Goal: Information Seeking & Learning: Learn about a topic

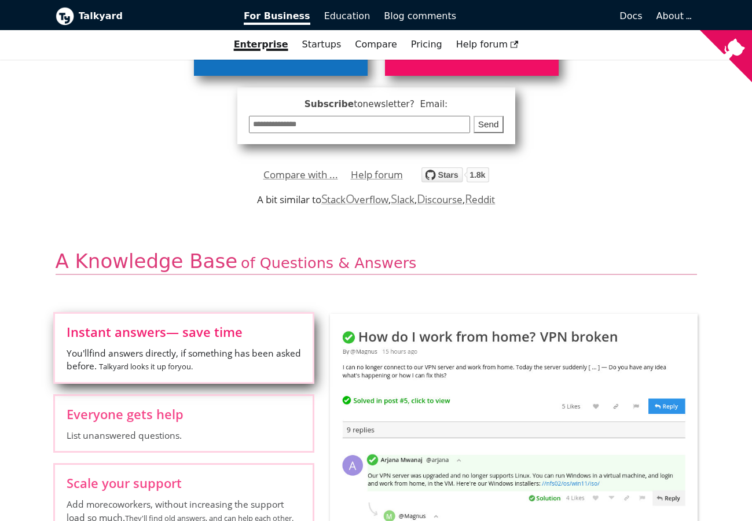
scroll to position [353, 0]
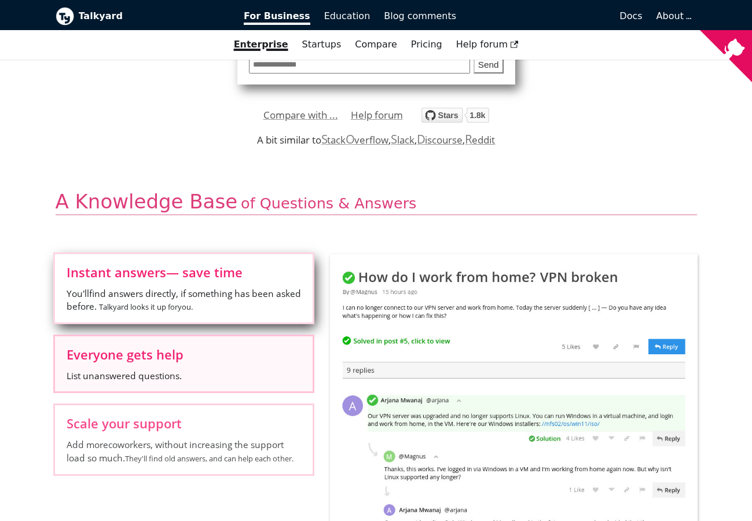
click at [194, 368] on label "Everyone gets help List unanswered questions." at bounding box center [184, 363] width 258 height 55
click at [0, 0] on input "Everyone gets help List unanswered questions." at bounding box center [0, 0] width 0 height 0
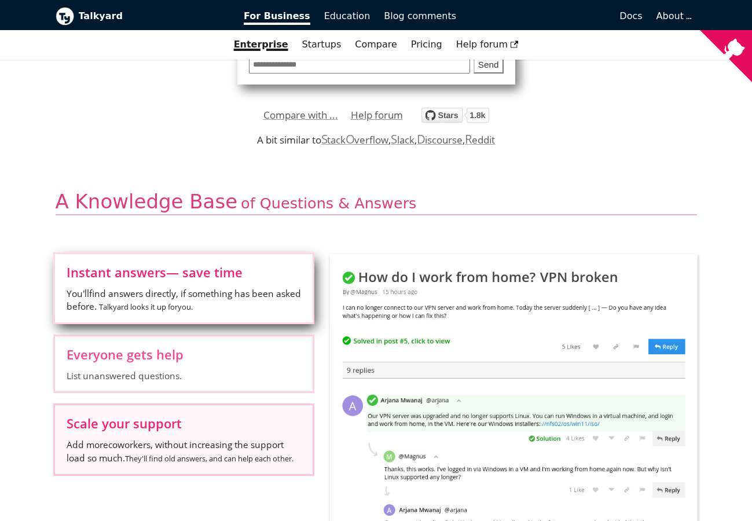
click at [213, 453] on small "They'll find old answers, and can help each other." at bounding box center [209, 458] width 169 height 10
click at [0, 0] on input "Scale your support Add more coworkers , without increasing the support load so …" at bounding box center [0, 0] width 0 height 0
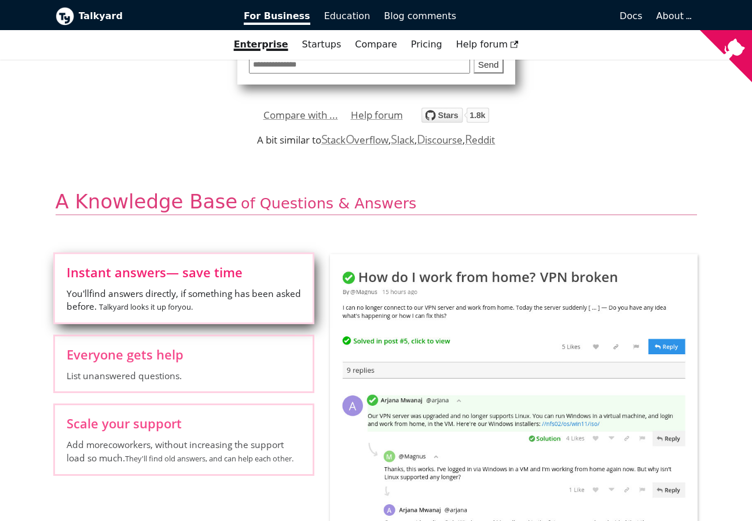
click at [206, 397] on div "Instant answers — save time You'll find answers directly, if something has been…" at bounding box center [183, 371] width 275 height 234
click at [192, 369] on span "List unanswered questions." at bounding box center [184, 375] width 235 height 13
click at [0, 0] on input "Everyone gets help List unanswered questions." at bounding box center [0, 0] width 0 height 0
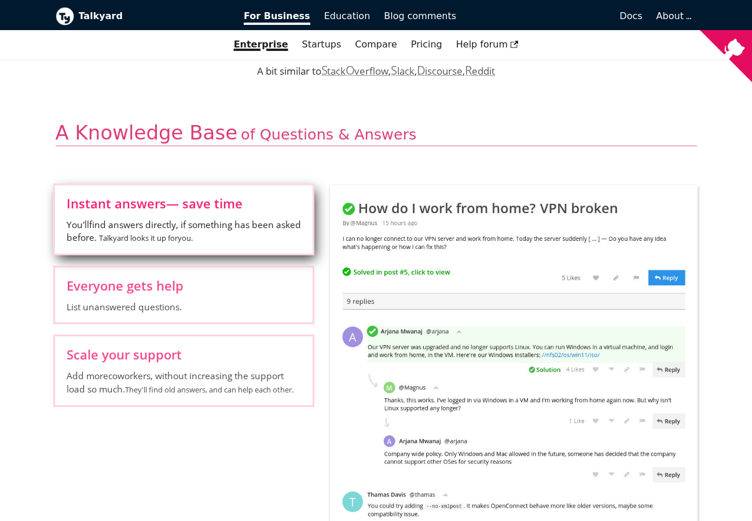
scroll to position [361, 0]
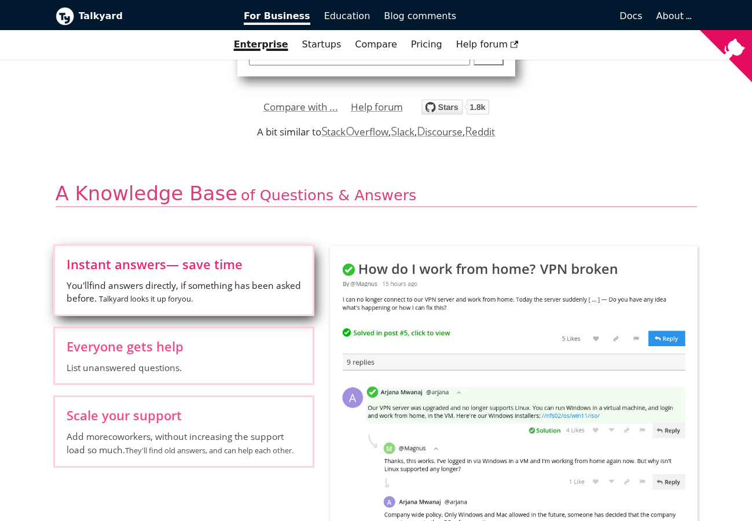
click at [231, 250] on label "Instant answers — save time You'll find answers directly, if something has been…" at bounding box center [184, 280] width 258 height 68
click at [0, 0] on input "Instant answers — save time You'll find answers directly, if something has been…" at bounding box center [0, 0] width 0 height 0
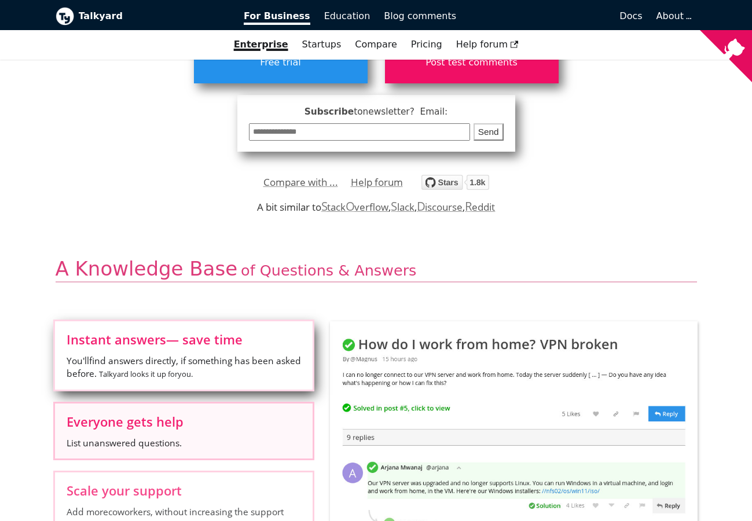
scroll to position [0, 0]
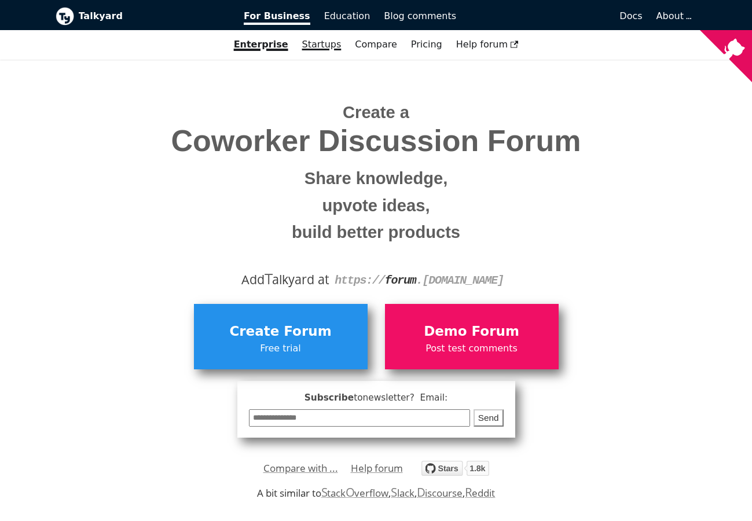
click at [330, 46] on link "Startups" at bounding box center [321, 45] width 53 height 20
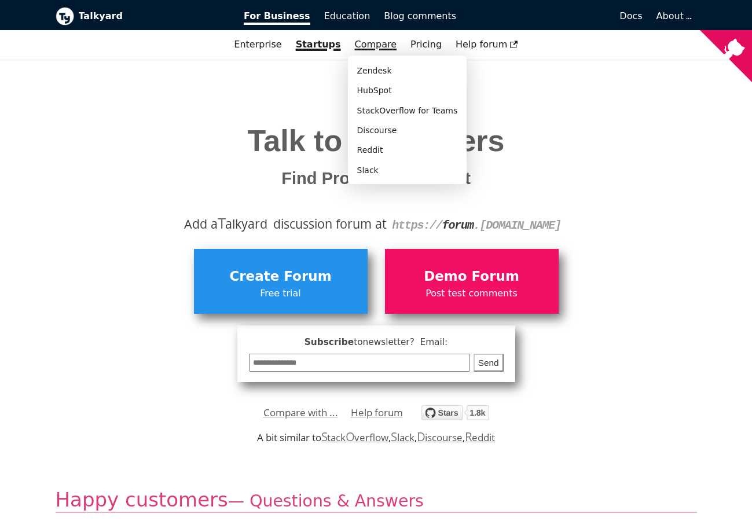
click at [369, 42] on link "Compare" at bounding box center [376, 44] width 42 height 11
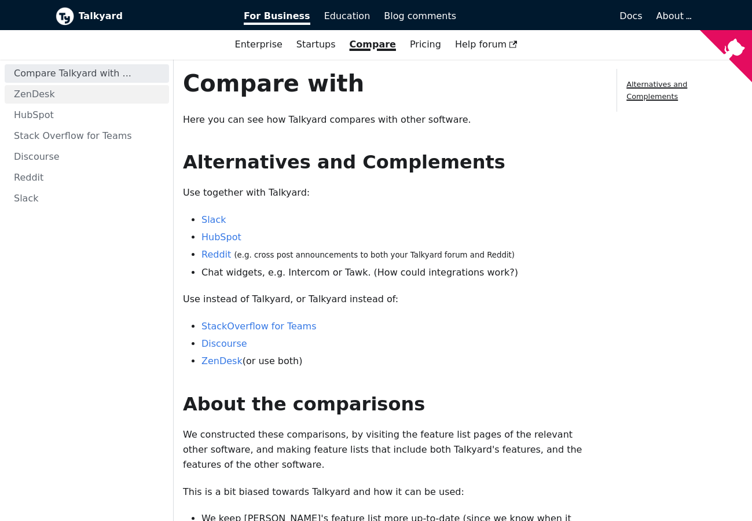
click at [101, 96] on link "ZenDesk" at bounding box center [87, 94] width 164 height 19
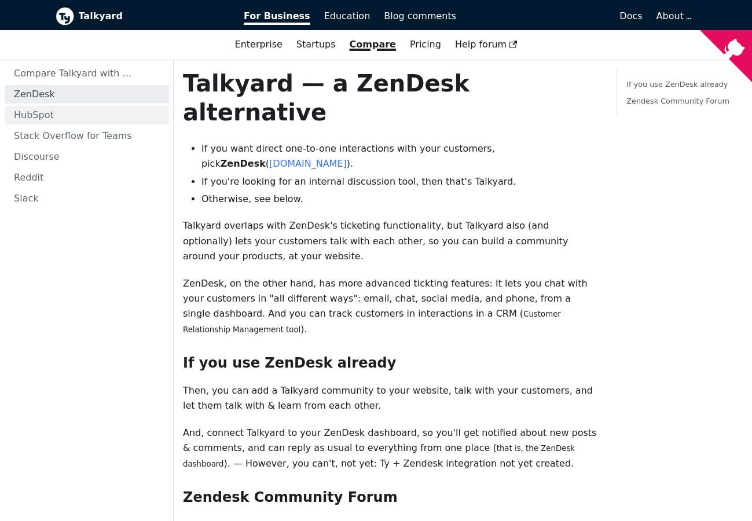
click at [92, 117] on link "HubSpot" at bounding box center [87, 115] width 164 height 19
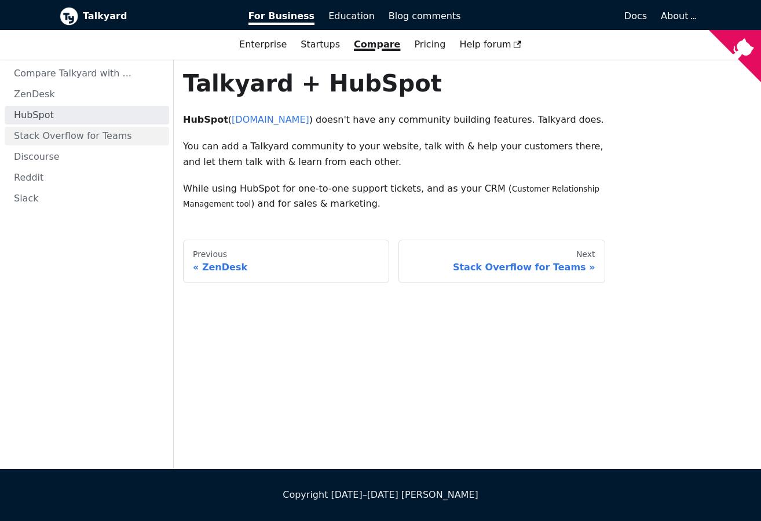
click at [96, 142] on link "Stack Overflow for Teams" at bounding box center [87, 136] width 164 height 19
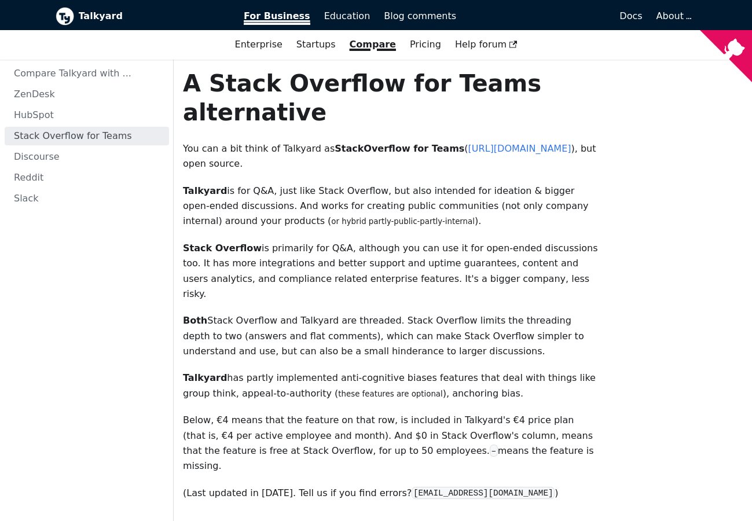
click at [288, 21] on span "For Business" at bounding box center [277, 17] width 67 height 14
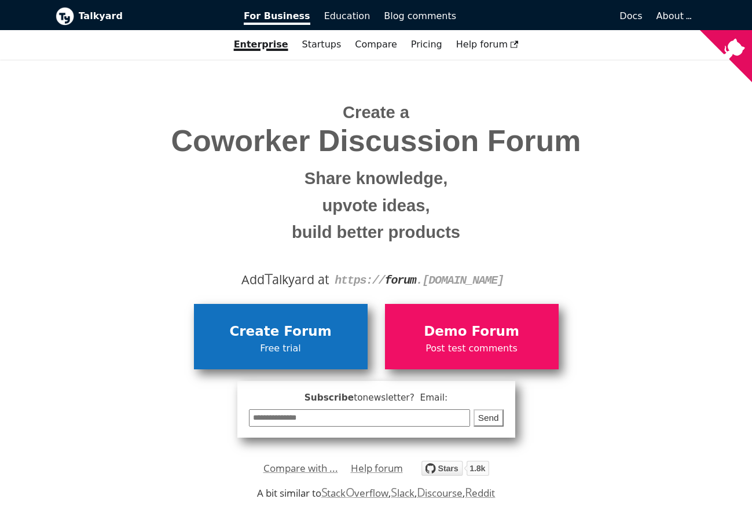
click at [348, 368] on link "Create Forum Free trial" at bounding box center [281, 336] width 174 height 65
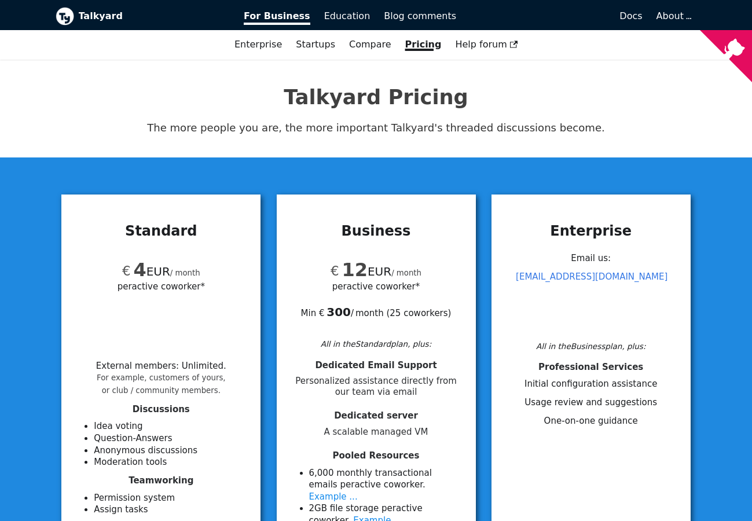
click at [428, 42] on link "Pricing" at bounding box center [423, 45] width 50 height 20
click at [96, 19] on b "Talkyard" at bounding box center [153, 16] width 149 height 15
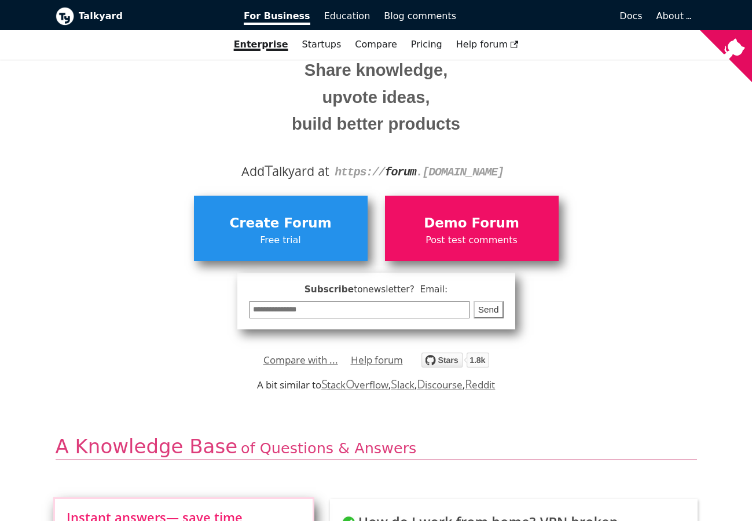
scroll to position [228, 0]
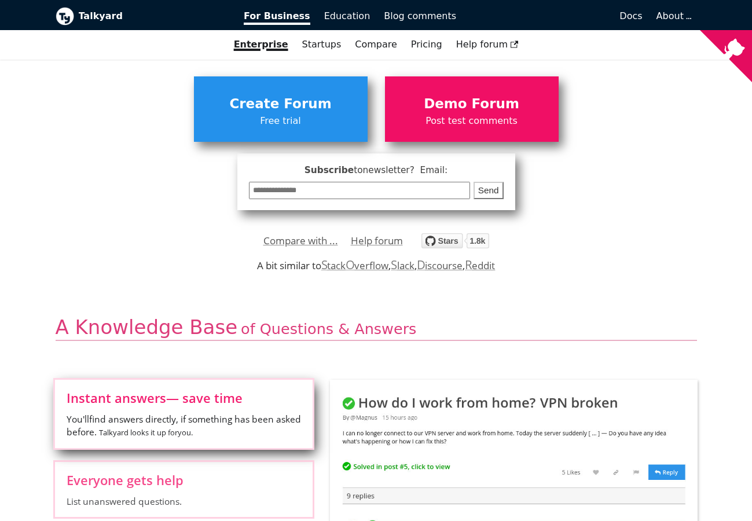
click at [453, 240] on img "Star debiki/talkyard on GitHub" at bounding box center [456, 240] width 68 height 15
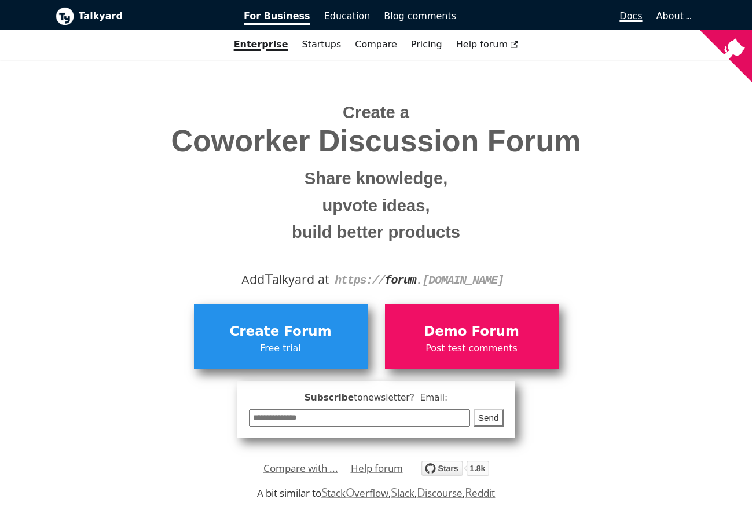
click at [636, 16] on span "Docs" at bounding box center [631, 15] width 23 height 11
